Goal: Transaction & Acquisition: Purchase product/service

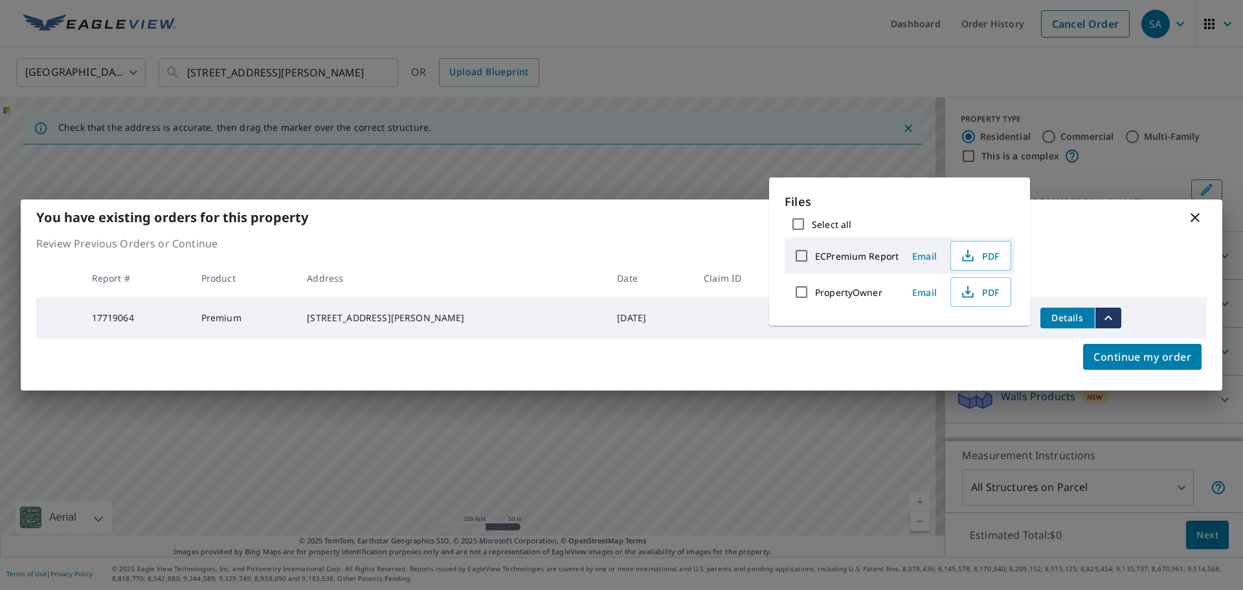
click at [1196, 219] on icon at bounding box center [1195, 218] width 16 height 16
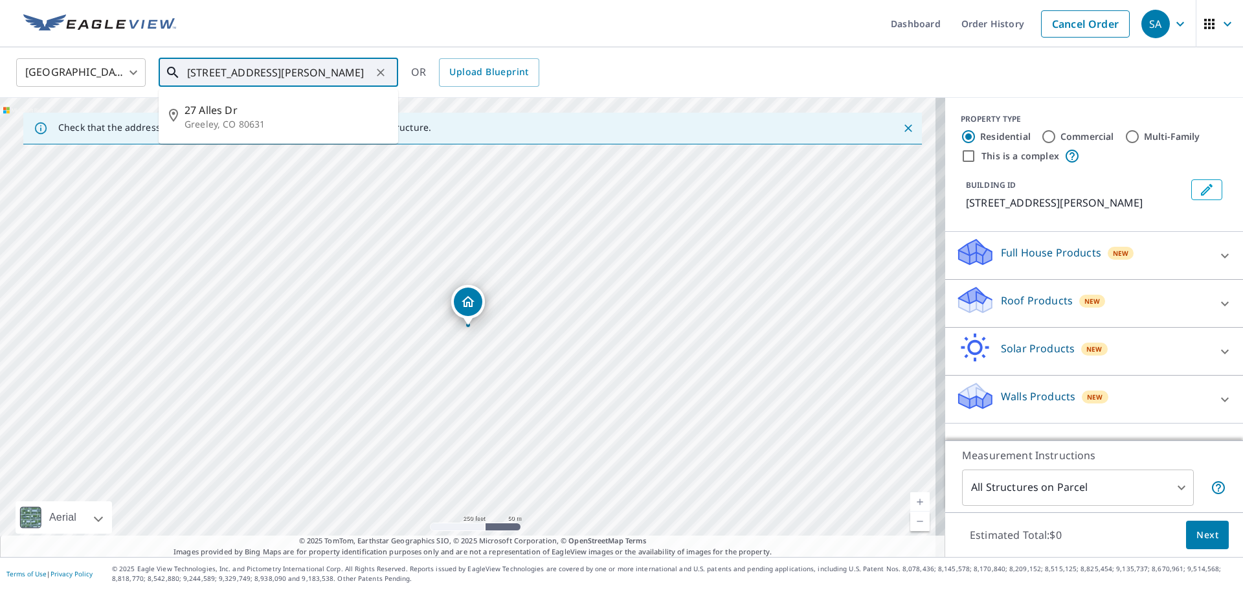
drag, startPoint x: 335, startPoint y: 74, endPoint x: 107, endPoint y: 67, distance: 228.6
click at [108, 71] on div "United States [GEOGRAPHIC_DATA] ​ [STREET_ADDRESS][PERSON_NAME] ​ [STREET_ADDRE…" at bounding box center [616, 72] width 1221 height 30
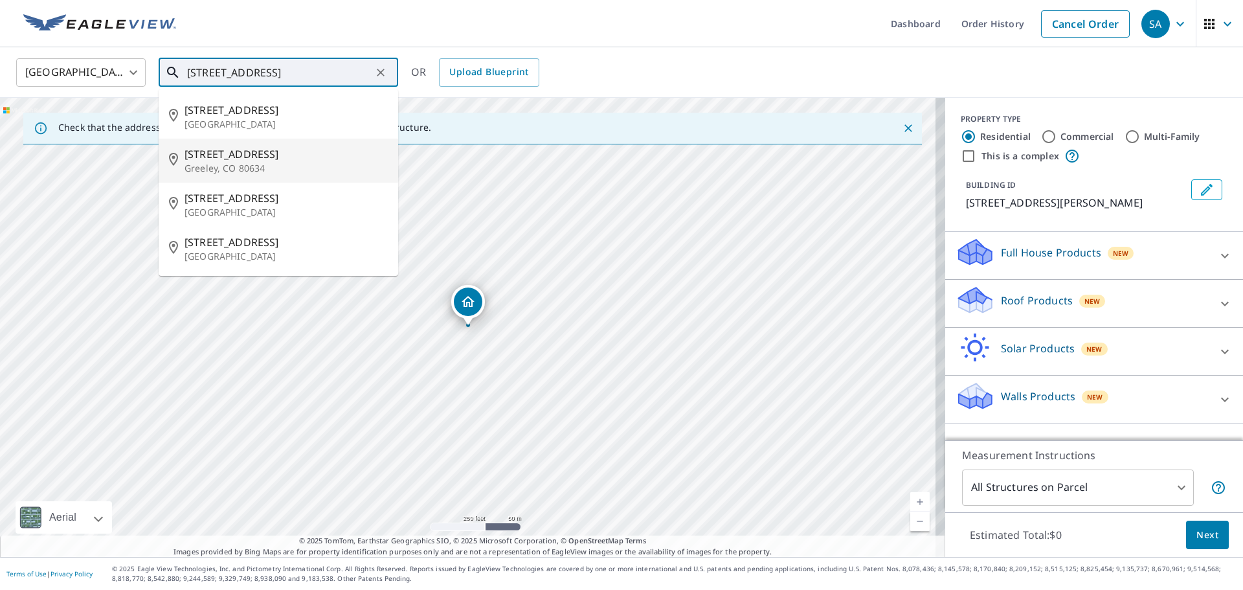
click at [208, 162] on p "Greeley, CO 80634" at bounding box center [285, 168] width 203 height 13
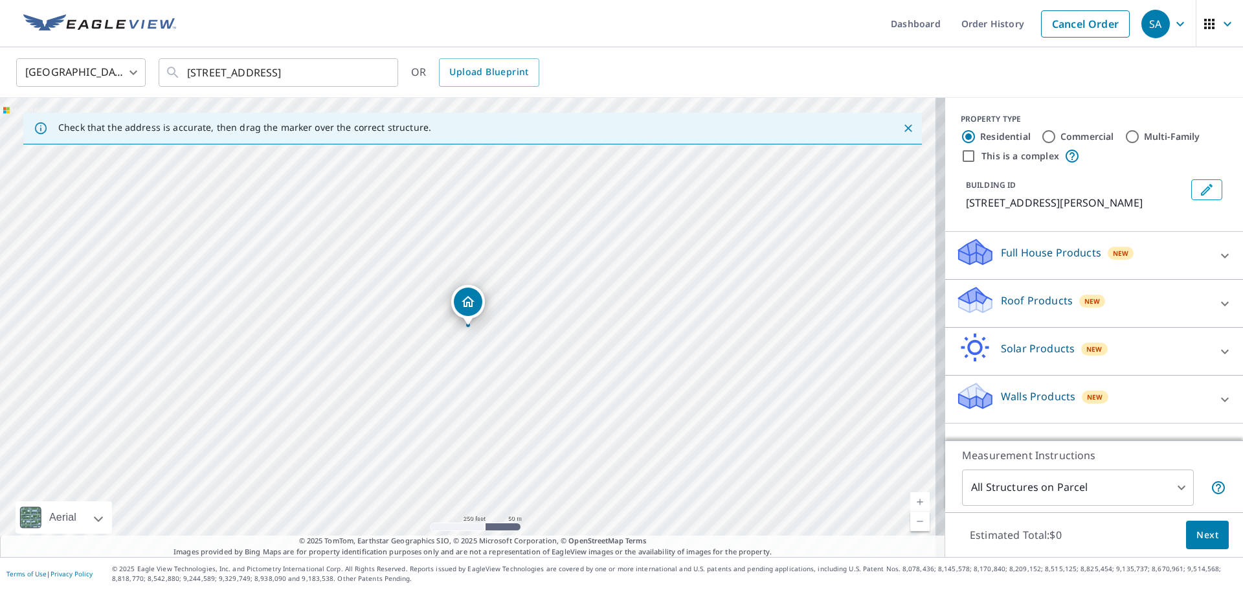
type input "[STREET_ADDRESS]"
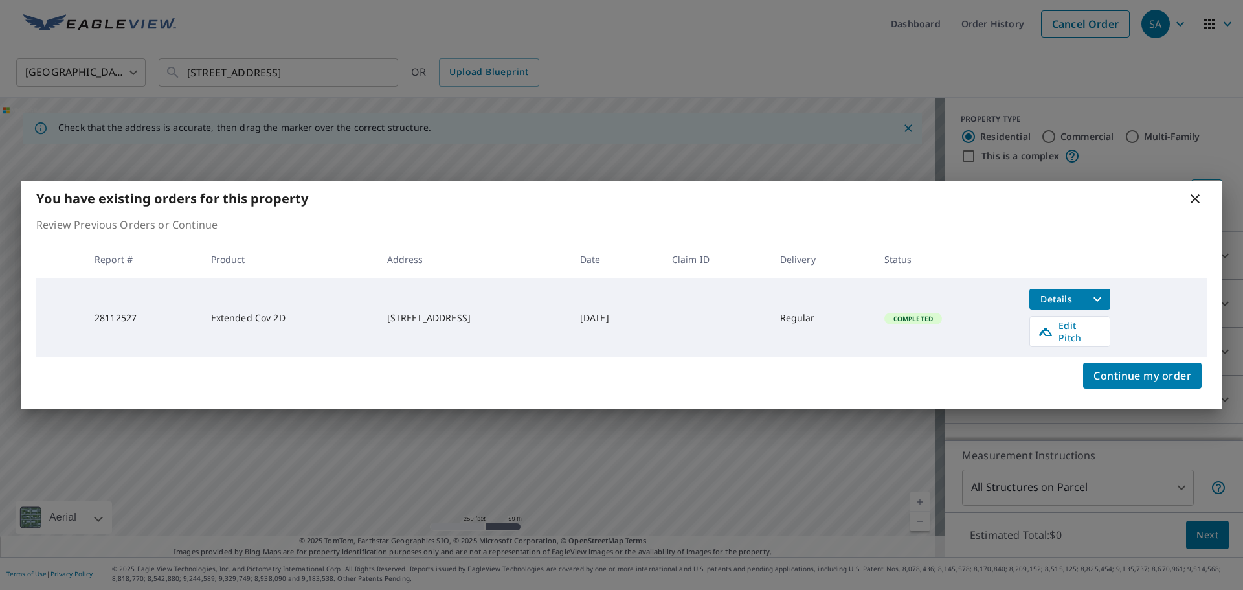
click at [1194, 198] on icon at bounding box center [1195, 199] width 16 height 16
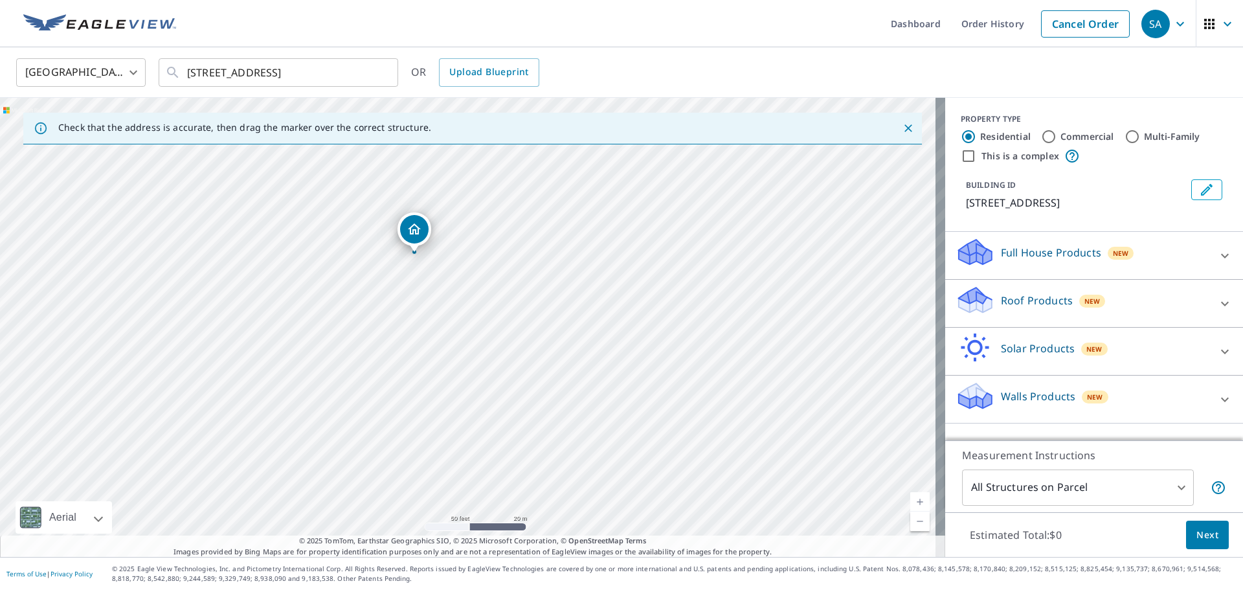
click at [1008, 311] on div "Roof Products New" at bounding box center [1082, 303] width 254 height 37
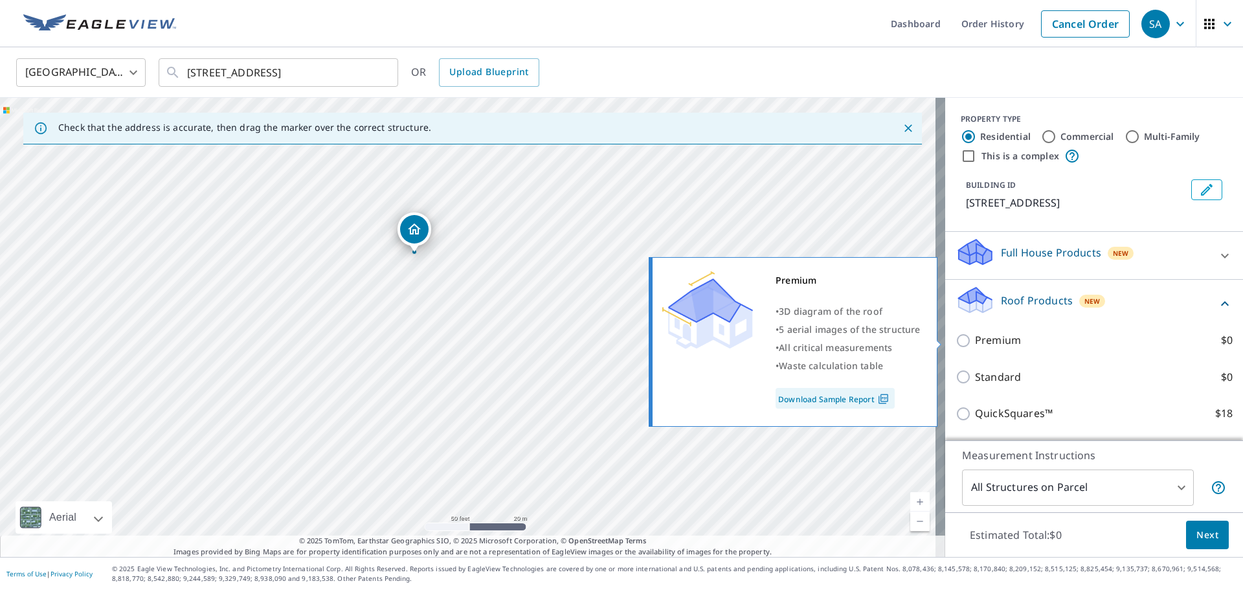
click at [992, 335] on p "Premium" at bounding box center [998, 340] width 46 height 16
click at [975, 335] on input "Premium $0" at bounding box center [964, 341] width 19 height 16
checkbox input "true"
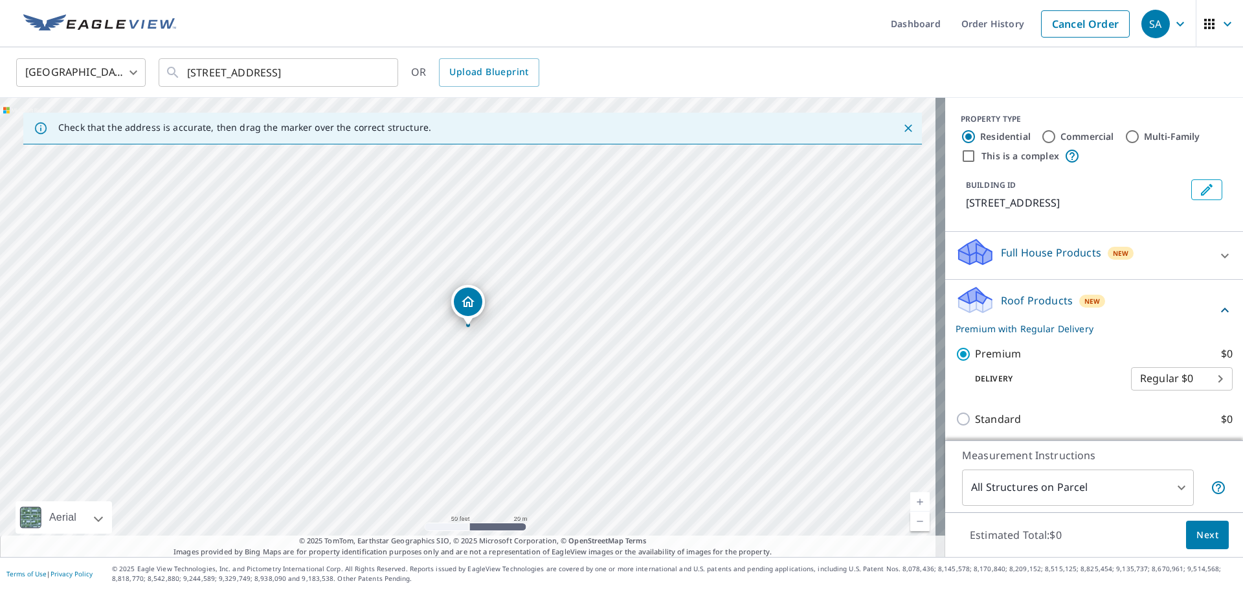
click at [1186, 533] on button "Next" at bounding box center [1207, 534] width 43 height 29
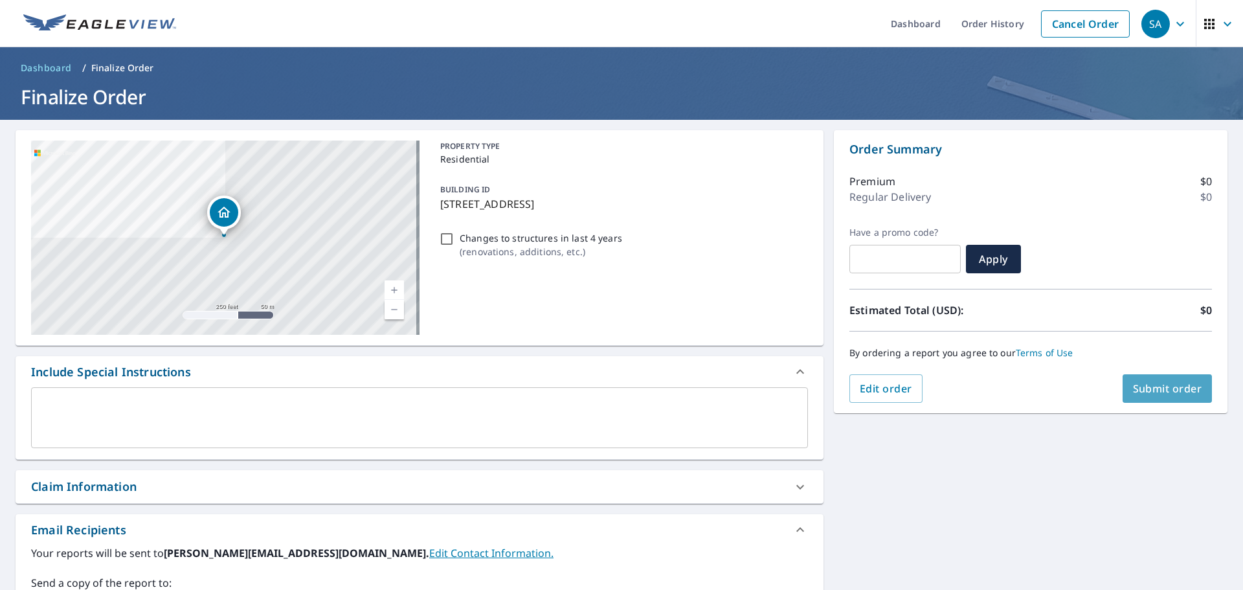
click at [1154, 386] on span "Submit order" at bounding box center [1167, 388] width 69 height 14
checkbox input "true"
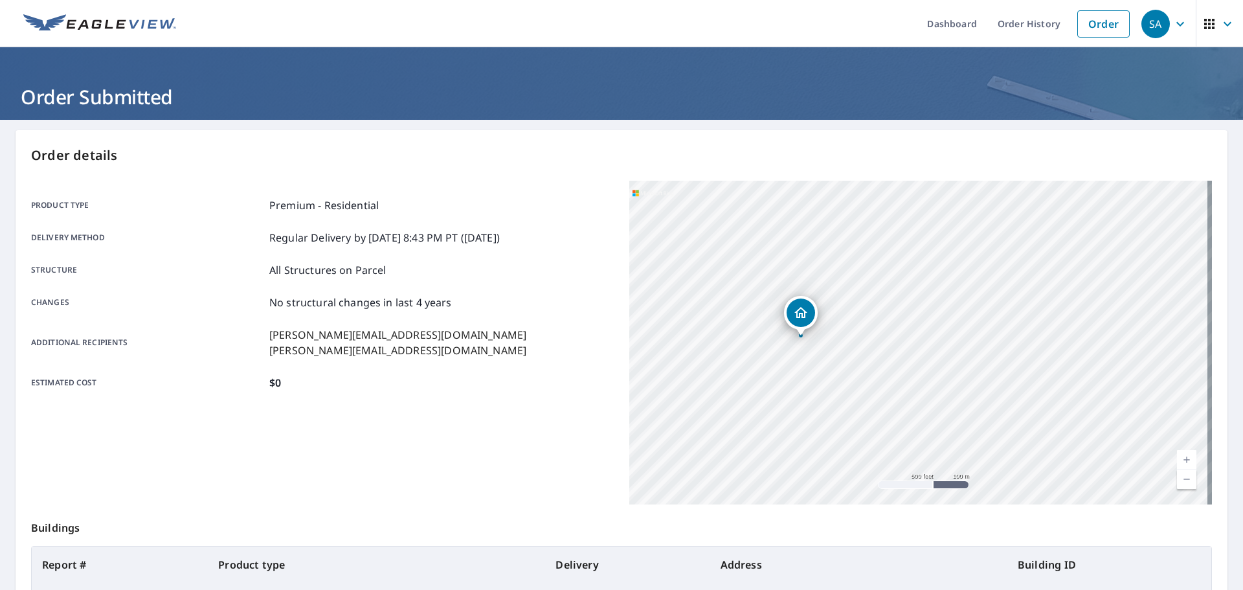
scroll to position [172, 0]
